Goal: Transaction & Acquisition: Purchase product/service

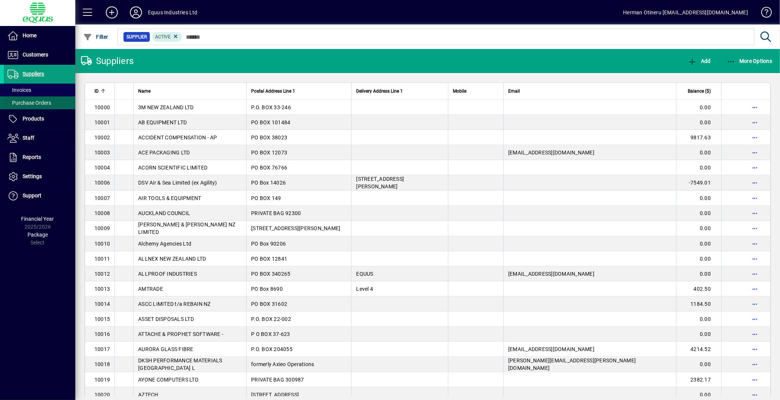
click at [40, 100] on span "Purchase Orders" at bounding box center [30, 103] width 44 height 6
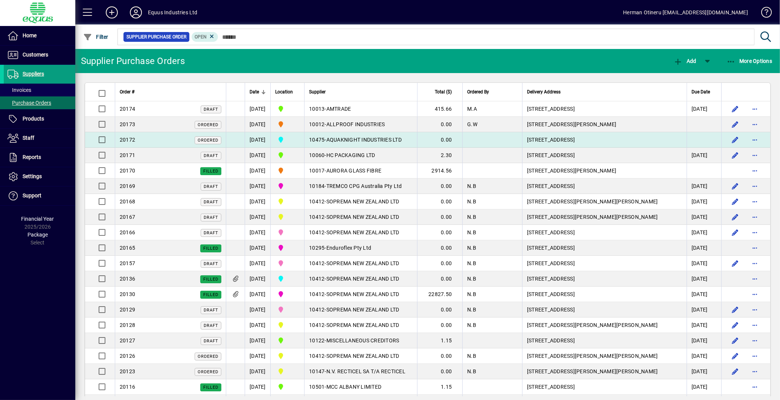
click at [341, 137] on td "10475 - AQUAKNIGHT INDUSTRIES LTD" at bounding box center [360, 139] width 113 height 15
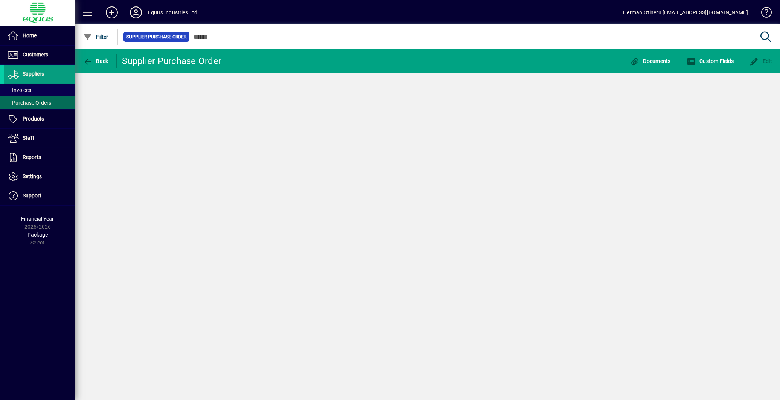
click at [341, 137] on div "Back Supplier Purchase Order Documents Custom Fields Edit" at bounding box center [427, 224] width 704 height 351
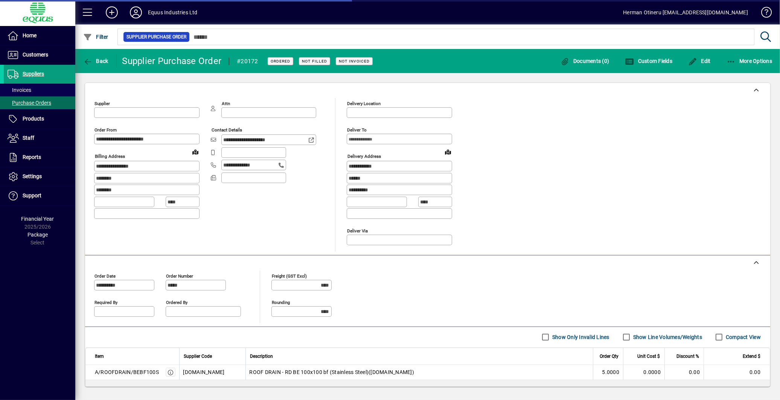
type input "**********"
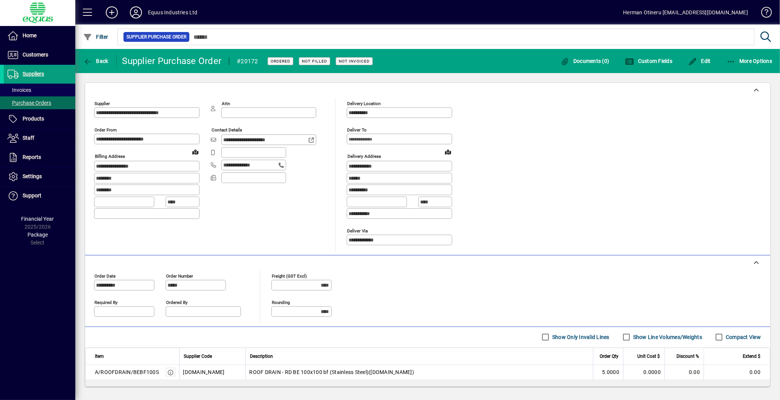
click at [629, 180] on div "**********" at bounding box center [427, 175] width 667 height 154
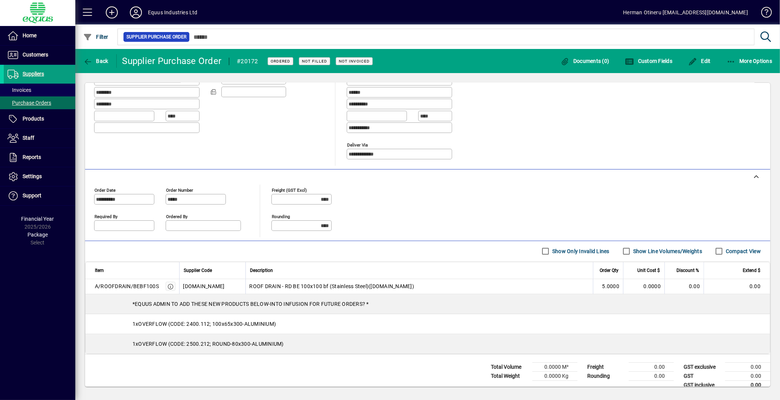
scroll to position [98, 0]
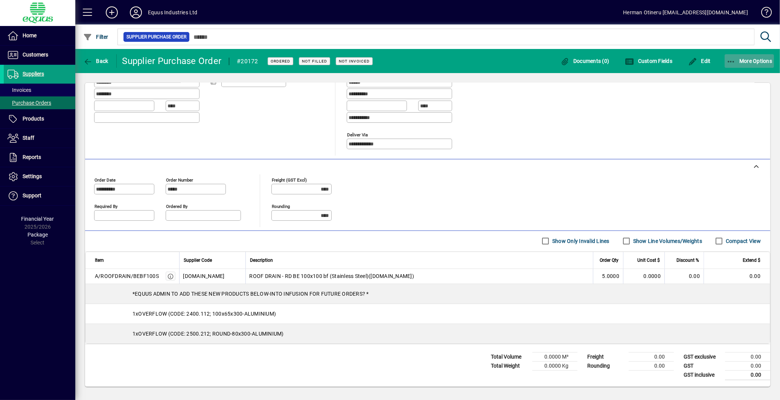
click at [736, 60] on span "More Options" at bounding box center [749, 61] width 46 height 6
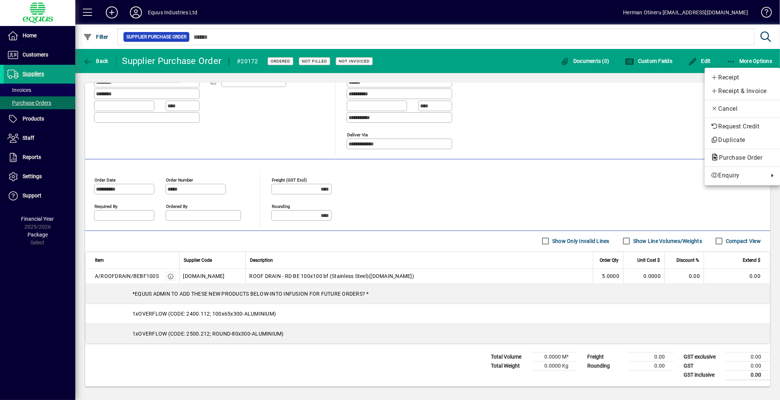
click at [664, 119] on div at bounding box center [390, 200] width 780 height 400
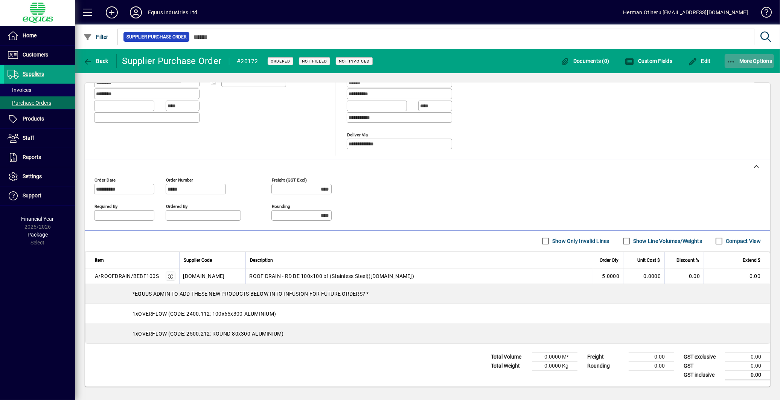
click at [733, 66] on span "button" at bounding box center [749, 61] width 50 height 18
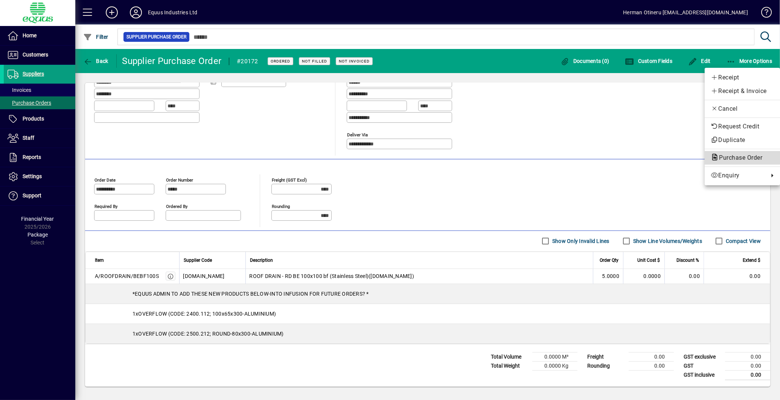
click at [721, 157] on span "Purchase Order" at bounding box center [737, 157] width 55 height 7
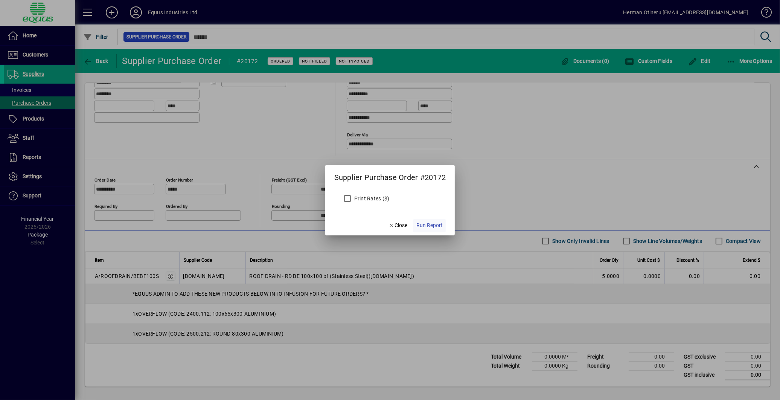
click at [431, 226] on span "Run Report" at bounding box center [429, 225] width 26 height 8
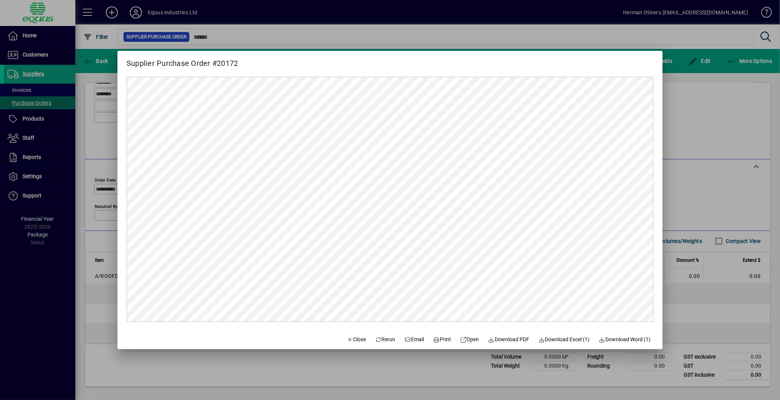
scroll to position [0, 0]
click at [440, 338] on span "Print" at bounding box center [442, 339] width 18 height 8
click at [347, 339] on span "Close" at bounding box center [357, 339] width 20 height 8
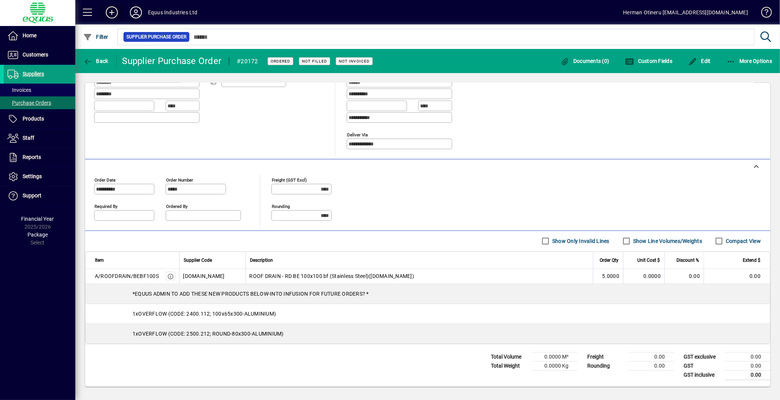
click at [108, 12] on icon at bounding box center [111, 12] width 15 height 12
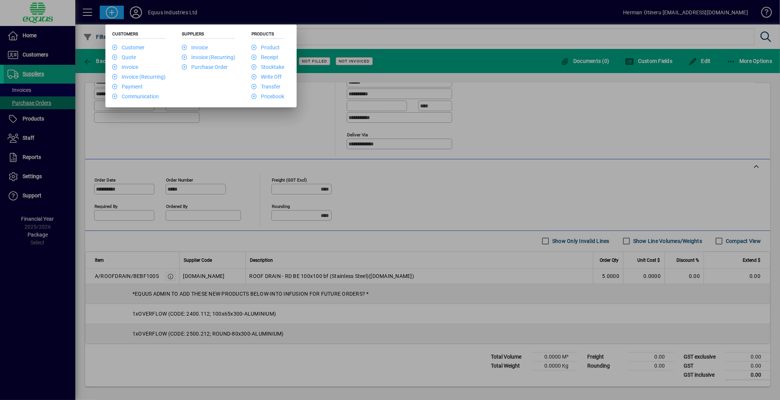
click at [179, 13] on div at bounding box center [390, 200] width 780 height 400
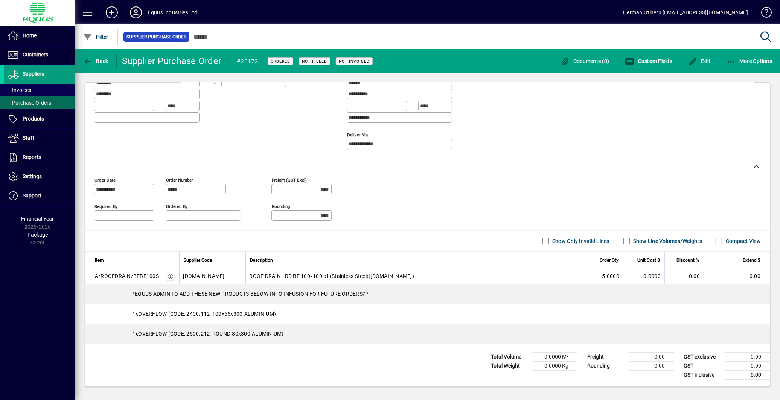
click at [141, 9] on icon at bounding box center [135, 12] width 15 height 12
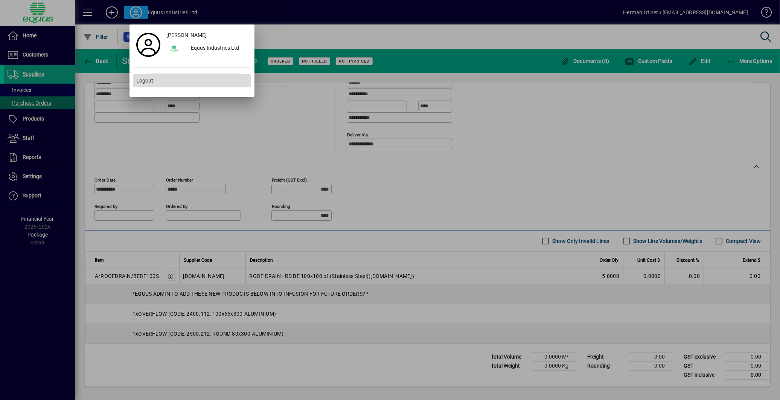
click at [150, 85] on span at bounding box center [191, 80] width 117 height 18
